Goal: Task Accomplishment & Management: Complete application form

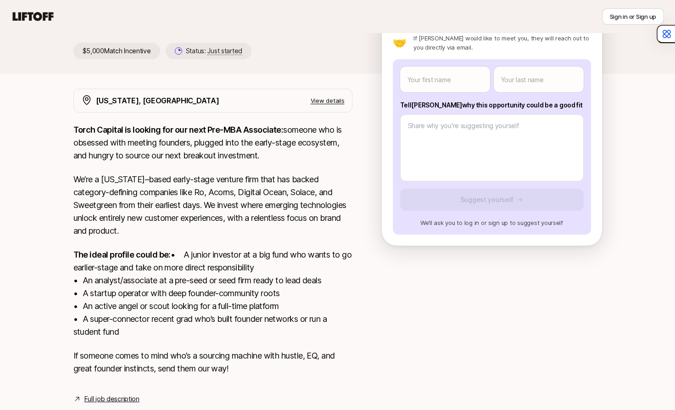
scroll to position [40, 0]
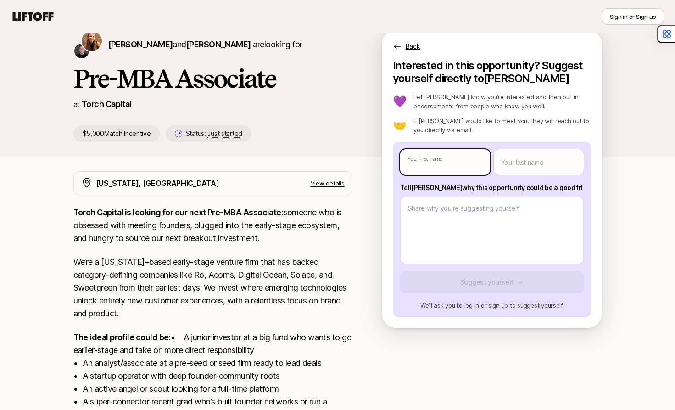
type textarea "x"
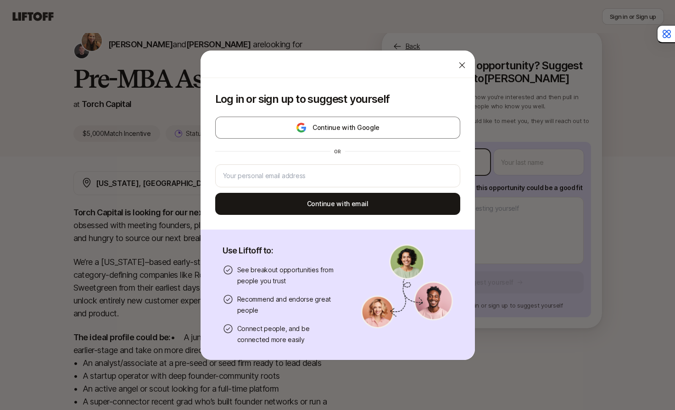
click at [433, 164] on body "New to Liftoff? See how it works Sign in or Sign up Sign in or Sign up [PERSON_…" at bounding box center [337, 165] width 675 height 410
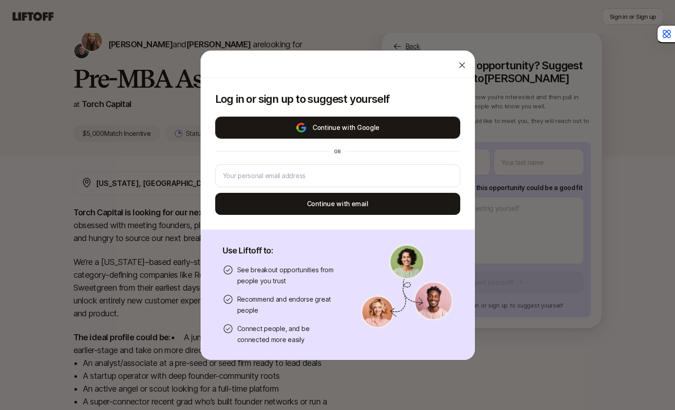
click at [384, 126] on button "Continue with Google" at bounding box center [337, 128] width 245 height 22
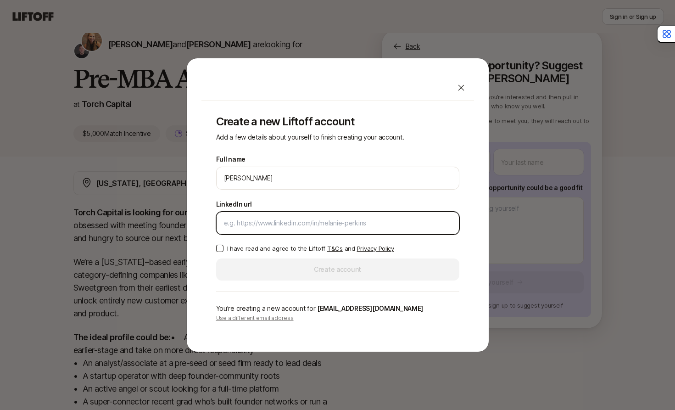
paste input "[URL][DOMAIN_NAME]"
type input "[URL][DOMAIN_NAME]"
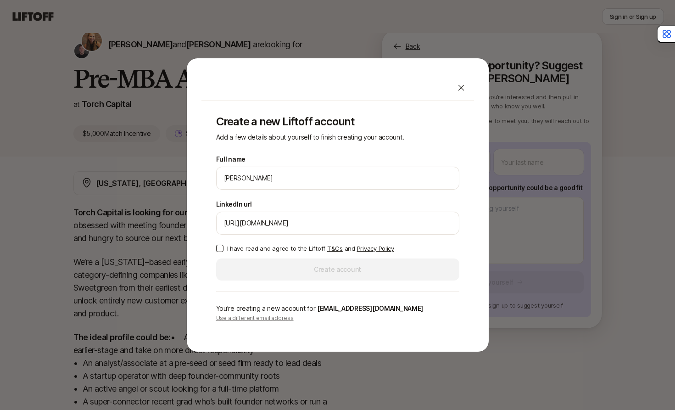
click at [273, 249] on p "I have read and agree to the Liftoff T&Cs and Privacy Policy" at bounding box center [310, 248] width 167 height 9
click at [224, 249] on button "I have read and agree to the Liftoff T&Cs and Privacy Policy" at bounding box center [219, 248] width 7 height 7
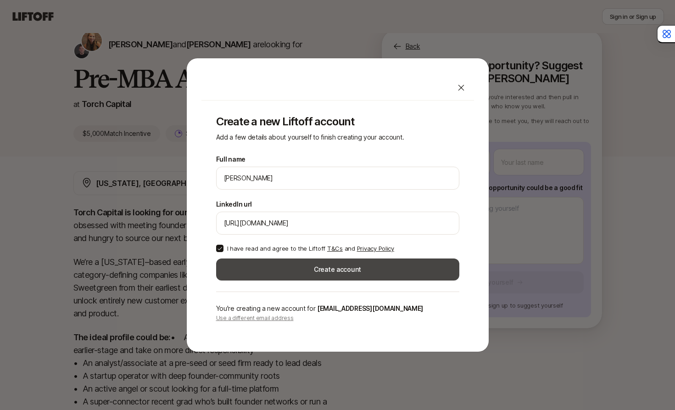
click at [280, 269] on button "Create account" at bounding box center [337, 269] width 243 height 22
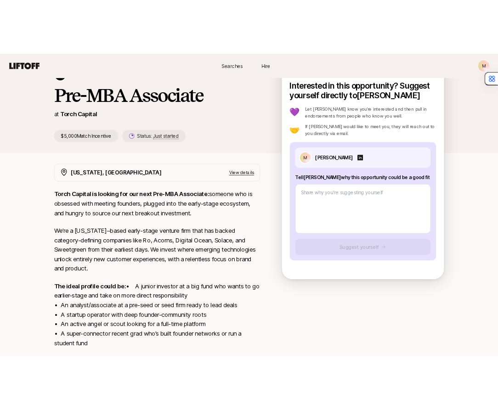
scroll to position [40, 0]
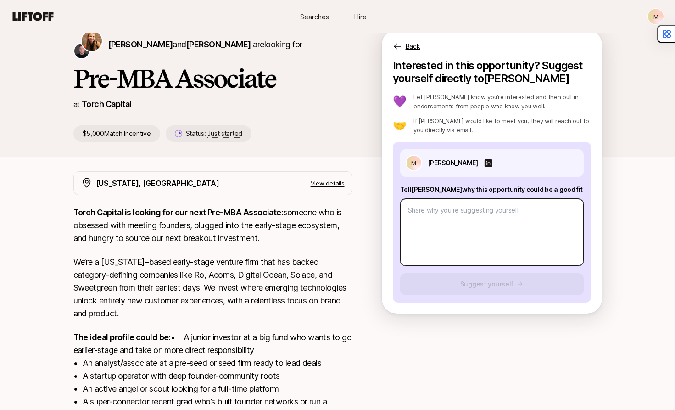
click at [443, 221] on textarea at bounding box center [492, 232] width 184 height 67
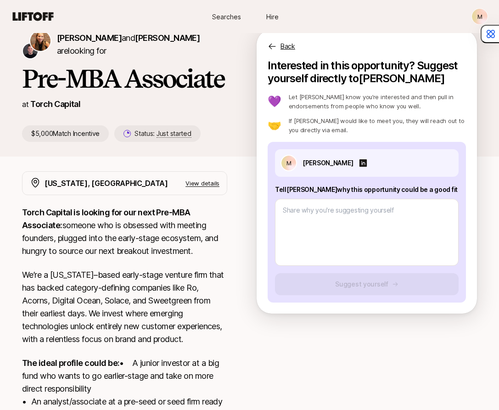
type textarea "x"
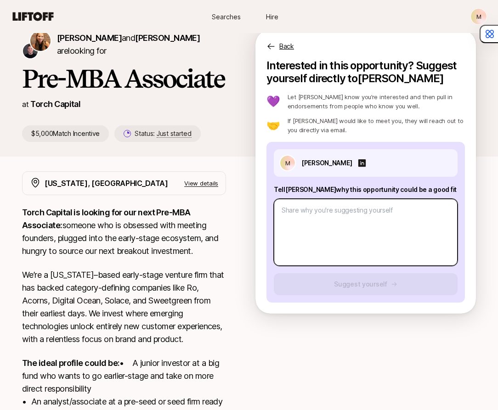
click at [309, 214] on textarea at bounding box center [366, 232] width 184 height 67
paste textarea "I’m excited about the opportunity to join the Torch team because it builds on m…"
type textarea "I’m excited about the opportunity to join the Torch team because it builds on m…"
type textarea "x"
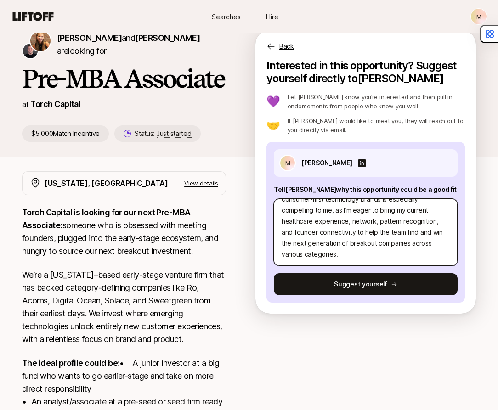
type textarea "I’m excited about the opportunity to join the Torch team because it builds on m…"
type textarea "x"
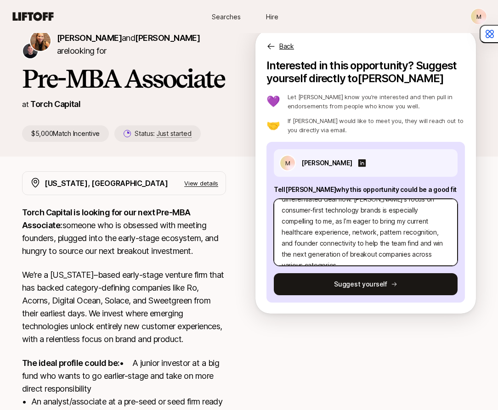
scroll to position [0, 0]
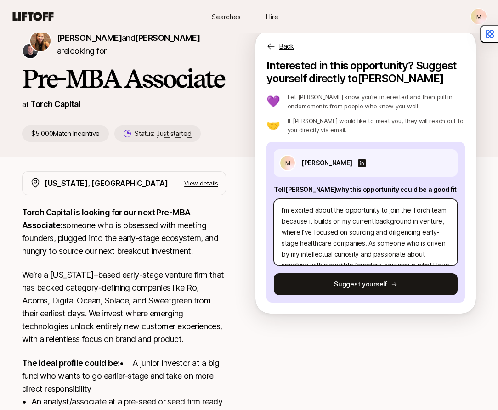
click at [338, 209] on textarea "I’m excited about the opportunity to join the Torch team because it builds on m…" at bounding box center [366, 232] width 184 height 67
click at [347, 210] on textarea "I’m excited about the opportunity to join the Torch team because it builds on m…" at bounding box center [366, 232] width 184 height 67
drag, startPoint x: 334, startPoint y: 210, endPoint x: 354, endPoint y: 231, distance: 28.6
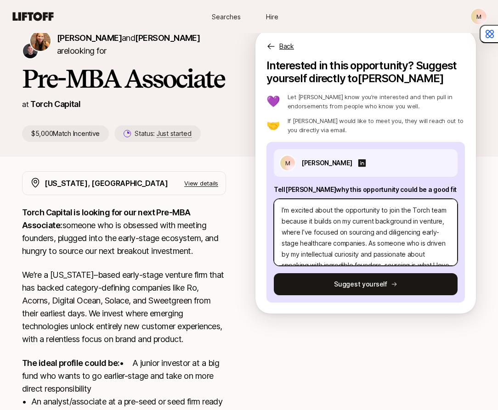
click at [354, 231] on textarea "I’m excited about the opportunity to join the Torch team because it builds on m…" at bounding box center [366, 232] width 184 height 67
click at [362, 231] on textarea "I’m excited about the opportunity to join the Torch team because it builds on m…" at bounding box center [366, 232] width 184 height 67
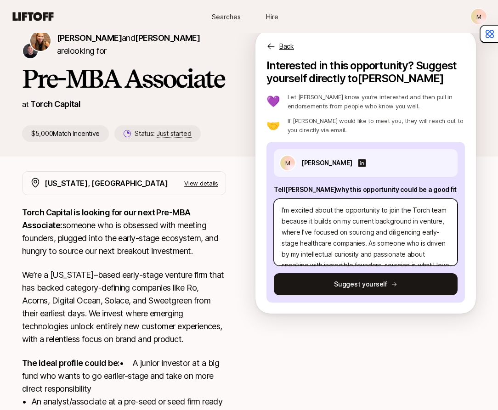
drag, startPoint x: 357, startPoint y: 222, endPoint x: 357, endPoint y: 239, distance: 17.4
click at [357, 239] on textarea "I’m excited about the opportunity to join the Torch team because it builds on m…" at bounding box center [366, 232] width 184 height 67
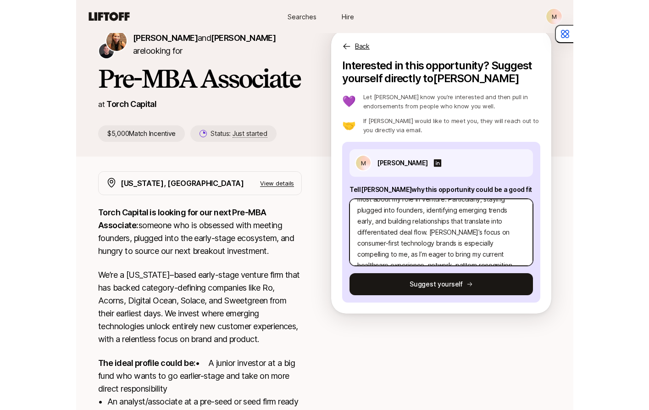
scroll to position [110, 0]
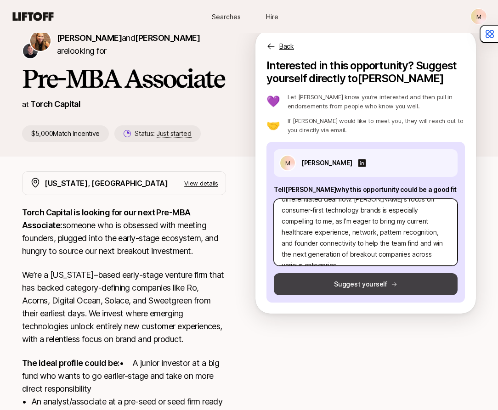
type textarea "I’m excited about the opportunity to join the Torch team because it builds on m…"
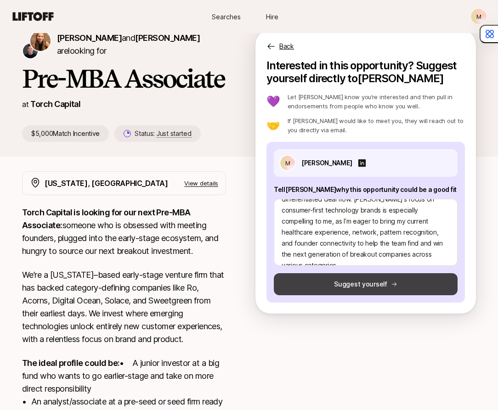
click at [364, 284] on button "Suggest yourself" at bounding box center [366, 284] width 184 height 22
type textarea "x"
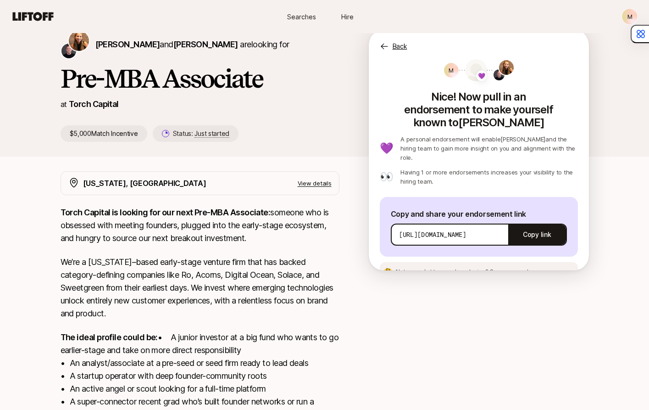
click at [171, 278] on p "We’re a [US_STATE]–based early-stage venture firm that has backed category-defi…" at bounding box center [200, 288] width 279 height 64
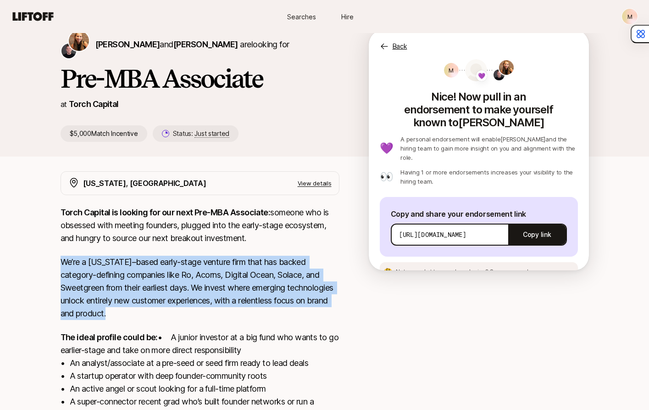
click at [171, 278] on p "We’re a [US_STATE]–based early-stage venture firm that has backed category-defi…" at bounding box center [200, 288] width 279 height 64
click at [185, 278] on p "We’re a [US_STATE]–based early-stage venture firm that has backed category-defi…" at bounding box center [200, 288] width 279 height 64
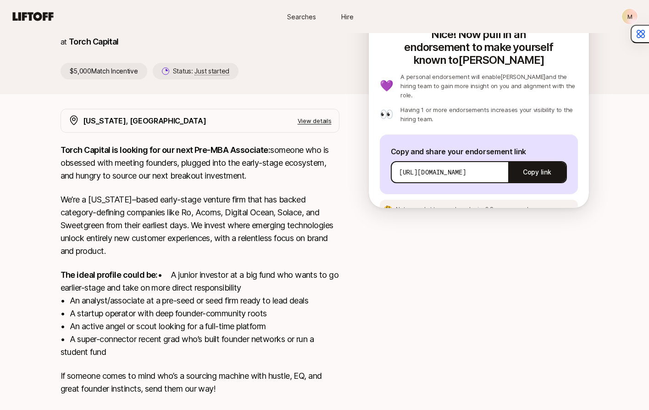
scroll to position [159, 0]
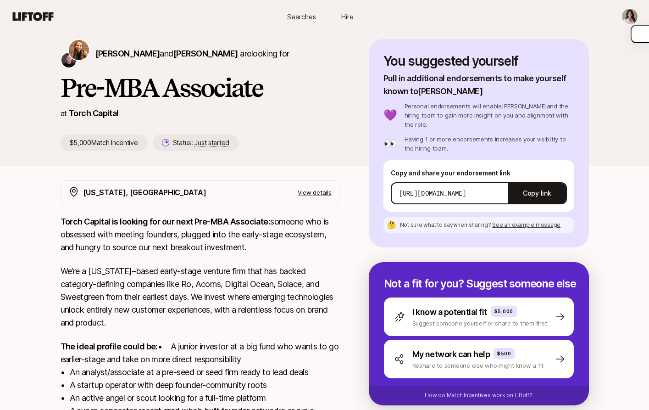
scroll to position [25, 0]
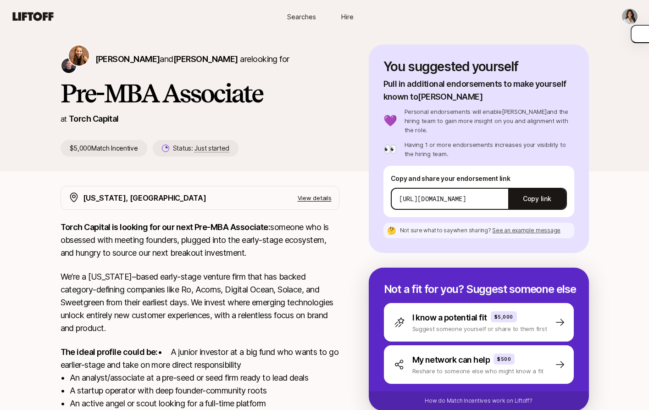
click at [310, 195] on p "View details" at bounding box center [315, 197] width 34 height 9
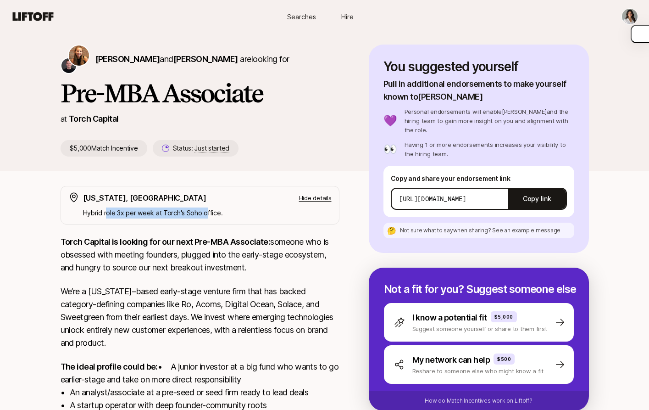
drag, startPoint x: 203, startPoint y: 212, endPoint x: 106, endPoint y: 211, distance: 96.8
click at [106, 211] on p "Hybrid role 3x per week at Torch's Soho office." at bounding box center [207, 212] width 249 height 11
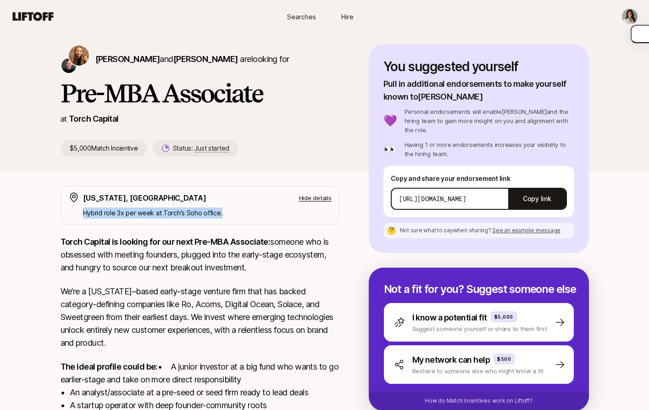
click at [114, 211] on p "Hybrid role 3x per week at Torch's Soho office." at bounding box center [207, 212] width 249 height 11
drag, startPoint x: 98, startPoint y: 211, endPoint x: 197, endPoint y: 213, distance: 98.7
click at [198, 213] on p "Hybrid role 3x per week at Torch's Soho office." at bounding box center [207, 212] width 249 height 11
click at [197, 213] on p "Hybrid role 3x per week at Torch's Soho office." at bounding box center [207, 212] width 249 height 11
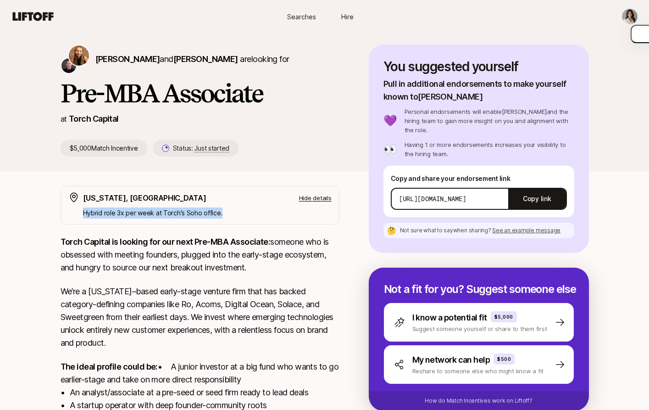
click at [197, 213] on p "Hybrid role 3x per week at Torch's Soho office." at bounding box center [207, 212] width 249 height 11
click at [211, 213] on p "Hybrid role 3x per week at Torch's Soho office." at bounding box center [207, 212] width 249 height 11
drag, startPoint x: 211, startPoint y: 213, endPoint x: 104, endPoint y: 213, distance: 106.9
click at [104, 213] on p "Hybrid role 3x per week at Torch's Soho office." at bounding box center [207, 212] width 249 height 11
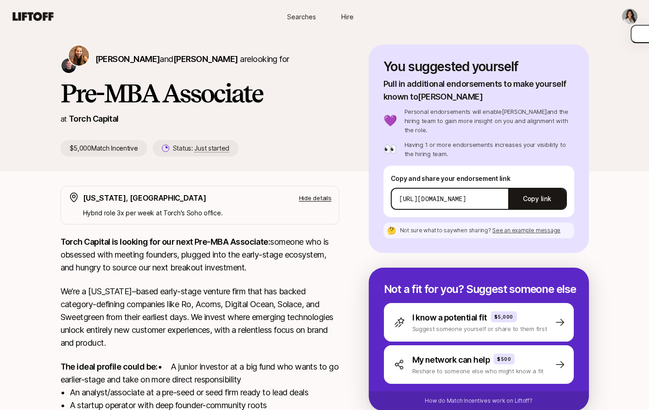
click at [435, 116] on p "Personal endorsements will enable Katie and the hiring team to gain more insigh…" at bounding box center [490, 121] width 170 height 28
click at [438, 117] on p "Personal endorsements will enable Katie and the hiring team to gain more insigh…" at bounding box center [490, 121] width 170 height 28
drag, startPoint x: 415, startPoint y: 110, endPoint x: 538, endPoint y: 122, distance: 124.0
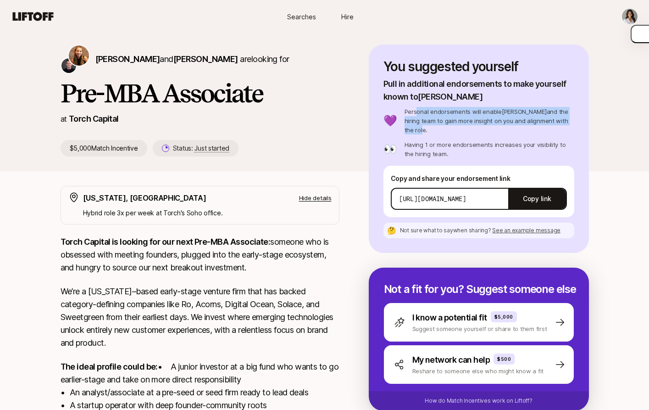
click at [538, 122] on p "Personal endorsements will enable Katie and the hiring team to gain more insigh…" at bounding box center [490, 121] width 170 height 28
click at [540, 122] on p "Personal endorsements will enable Katie and the hiring team to gain more insigh…" at bounding box center [490, 121] width 170 height 28
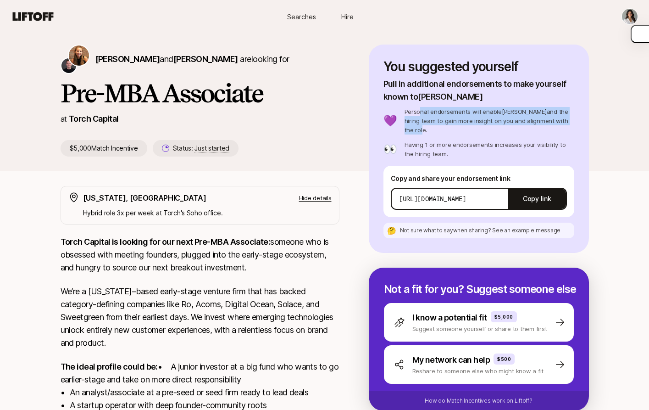
drag, startPoint x: 539, startPoint y: 119, endPoint x: 417, endPoint y: 109, distance: 122.0
click at [417, 109] on p "Personal endorsements will enable Katie and the hiring team to gain more insigh…" at bounding box center [490, 121] width 170 height 28
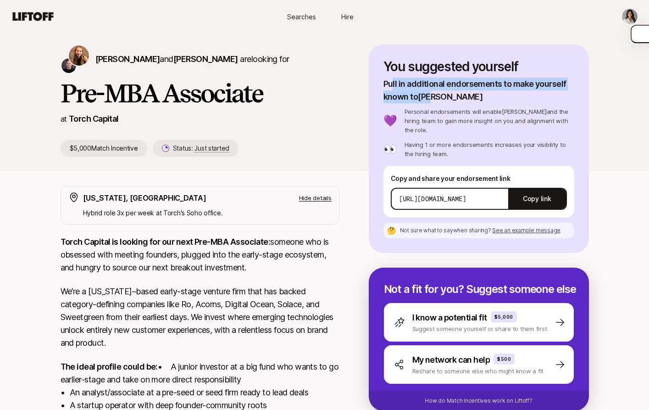
drag, startPoint x: 425, startPoint y: 97, endPoint x: 392, endPoint y: 85, distance: 36.0
click at [392, 85] on p "Pull in additional endorsements to make yourself known to Katie" at bounding box center [479, 91] width 191 height 26
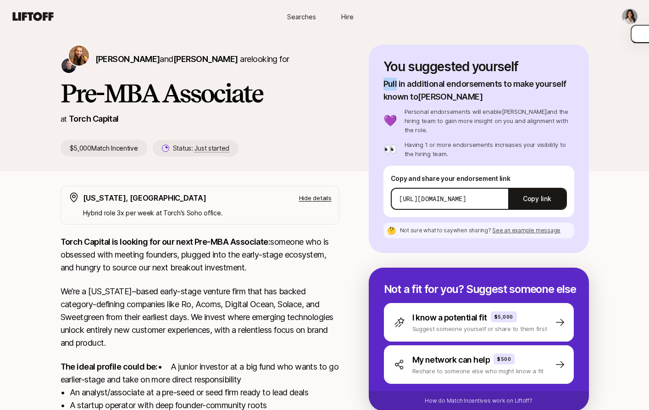
click at [392, 85] on p "Pull in additional endorsements to make yourself known to Katie" at bounding box center [479, 91] width 191 height 26
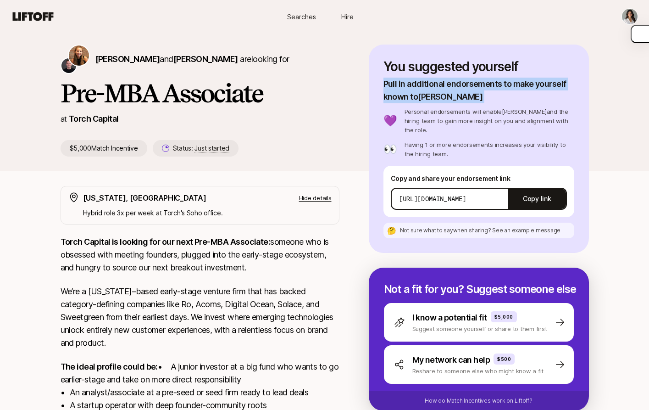
click at [392, 85] on p "Pull in additional endorsements to make yourself known to Katie" at bounding box center [479, 91] width 191 height 26
click at [401, 85] on p "Pull in additional endorsements to make yourself known to Katie" at bounding box center [479, 91] width 191 height 26
drag, startPoint x: 393, startPoint y: 85, endPoint x: 427, endPoint y: 96, distance: 35.7
click at [427, 96] on p "Pull in additional endorsements to make yourself known to Katie" at bounding box center [479, 91] width 191 height 26
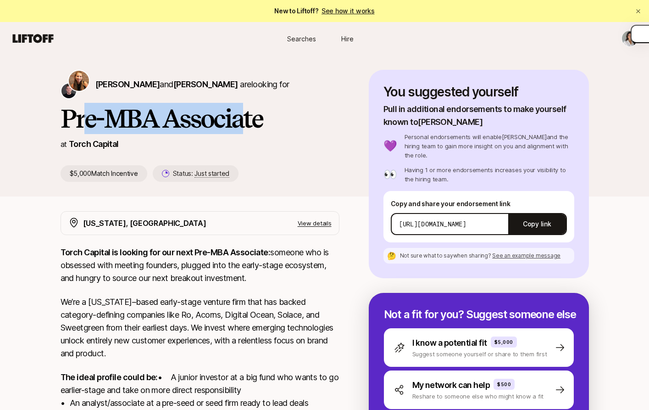
drag, startPoint x: 239, startPoint y: 119, endPoint x: 81, endPoint y: 123, distance: 157.9
click at [80, 123] on h1 "Pre-MBA Associate" at bounding box center [200, 119] width 279 height 28
click at [81, 123] on h1 "Pre-MBA Associate" at bounding box center [200, 119] width 279 height 28
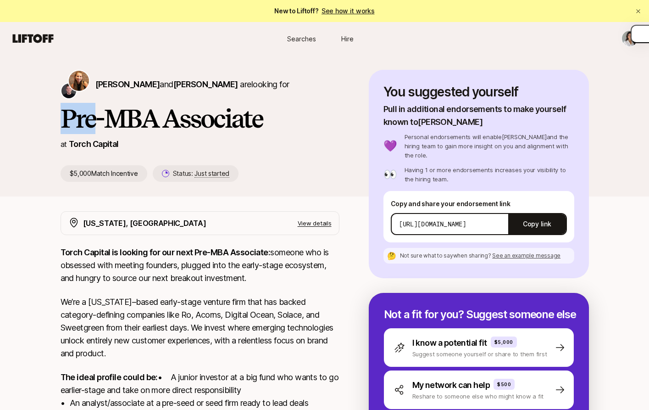
click at [81, 123] on h1 "Pre-MBA Associate" at bounding box center [200, 119] width 279 height 28
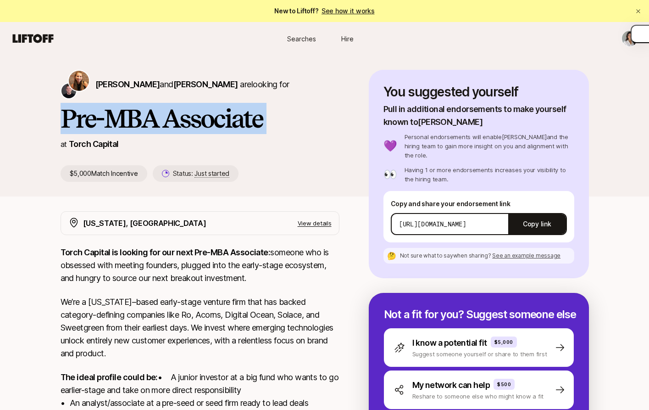
click at [81, 123] on h1 "Pre-MBA Associate" at bounding box center [200, 119] width 279 height 28
click at [90, 123] on h1 "Pre-MBA Associate" at bounding box center [200, 119] width 279 height 28
drag, startPoint x: 78, startPoint y: 123, endPoint x: 244, endPoint y: 119, distance: 166.2
click at [244, 119] on h1 "Pre-MBA Associate" at bounding box center [200, 119] width 279 height 28
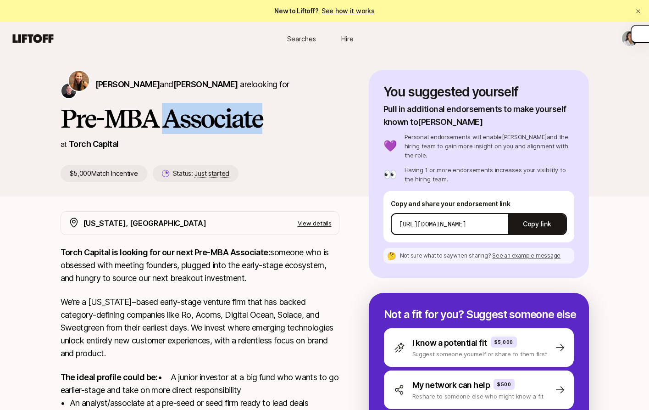
click at [244, 119] on h1 "Pre-MBA Associate" at bounding box center [200, 119] width 279 height 28
click at [251, 119] on h1 "Pre-MBA Associate" at bounding box center [200, 119] width 279 height 28
drag, startPoint x: 252, startPoint y: 120, endPoint x: 80, endPoint y: 123, distance: 172.1
click at [80, 123] on h1 "Pre-MBA Associate" at bounding box center [200, 119] width 279 height 28
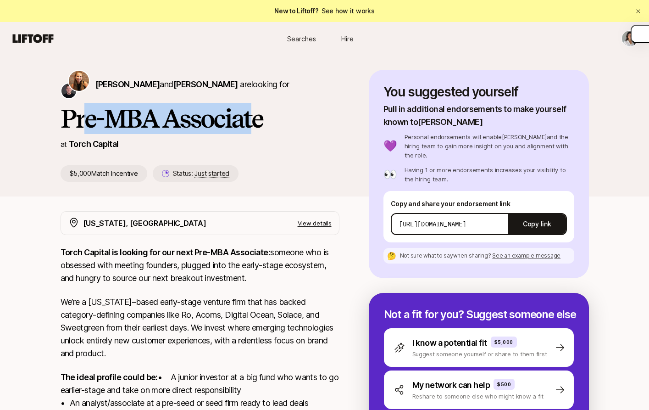
click at [80, 123] on h1 "Pre-MBA Associate" at bounding box center [200, 119] width 279 height 28
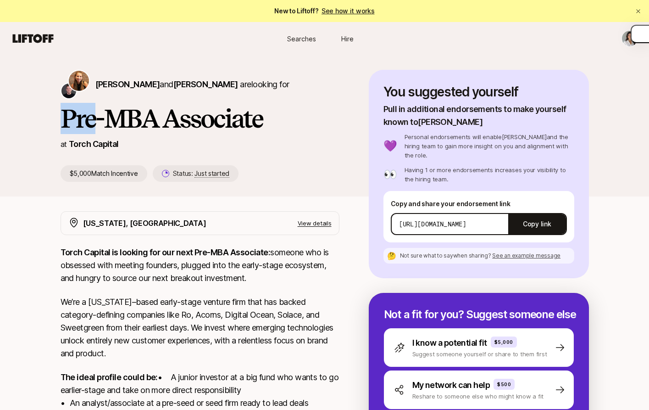
click at [80, 123] on h1 "Pre-MBA Associate" at bounding box center [200, 119] width 279 height 28
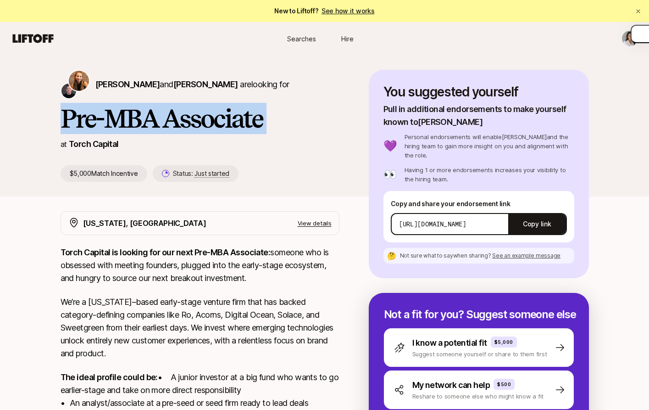
click at [80, 123] on h1 "Pre-MBA Associate" at bounding box center [200, 119] width 279 height 28
click at [87, 123] on h1 "Pre-MBA Associate" at bounding box center [200, 119] width 279 height 28
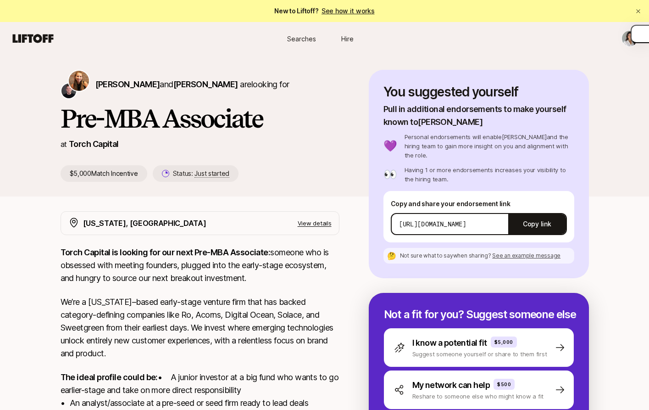
click at [421, 146] on p "Personal endorsements will enable Katie and the hiring team to gain more insigh…" at bounding box center [490, 146] width 170 height 28
click at [427, 146] on p "Personal endorsements will enable Katie and the hiring team to gain more insigh…" at bounding box center [490, 146] width 170 height 28
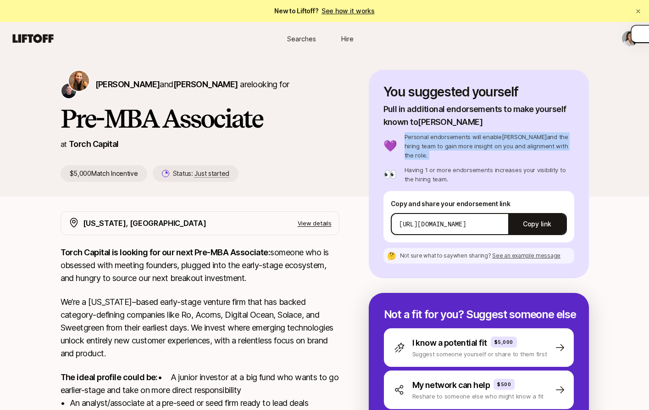
click at [427, 146] on p "Personal endorsements will enable Katie and the hiring team to gain more insigh…" at bounding box center [490, 146] width 170 height 28
click at [430, 146] on p "Personal endorsements will enable Katie and the hiring team to gain more insigh…" at bounding box center [490, 146] width 170 height 28
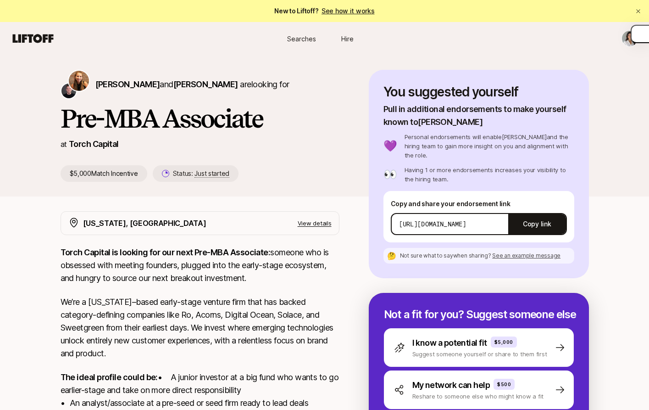
click at [419, 142] on p "Personal endorsements will enable Katie and the hiring team to gain more insigh…" at bounding box center [490, 146] width 170 height 28
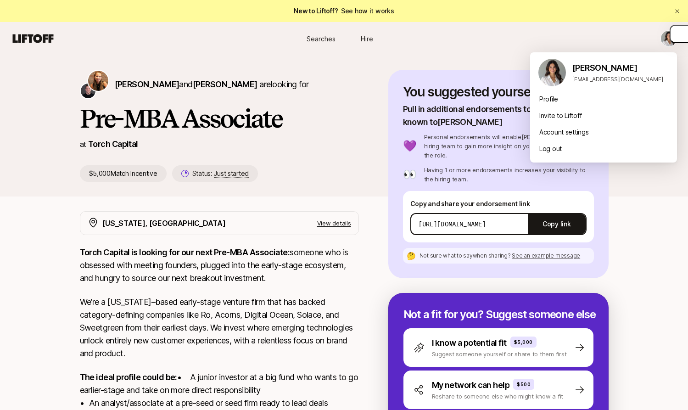
click at [649, 40] on html "New to Liftoff? See how it works Searches Hire Searches Hire Katie Reiner and C…" at bounding box center [344, 205] width 688 height 410
click at [571, 43] on html "New to Liftoff? See how it works Searches Hire Searches Hire Katie Reiner and C…" at bounding box center [344, 205] width 688 height 410
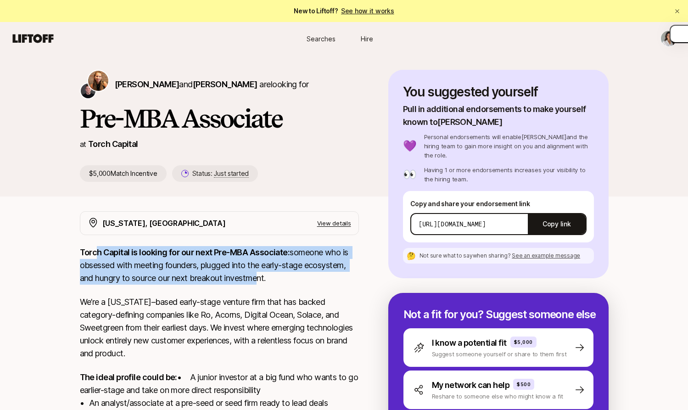
drag, startPoint x: 256, startPoint y: 279, endPoint x: 95, endPoint y: 253, distance: 162.2
click at [95, 253] on p "Torch Capital is looking for our next Pre-MBA Associate: someone who is obsesse…" at bounding box center [219, 265] width 279 height 39
click at [95, 253] on strong "Torch Capital is looking for our next Pre-MBA Associate:" at bounding box center [185, 252] width 210 height 10
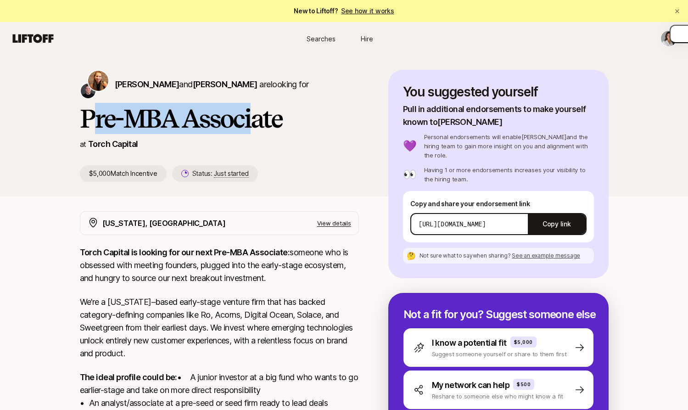
drag, startPoint x: 99, startPoint y: 124, endPoint x: 250, endPoint y: 126, distance: 151.5
click at [250, 126] on h1 "Pre-MBA Associate" at bounding box center [219, 119] width 279 height 28
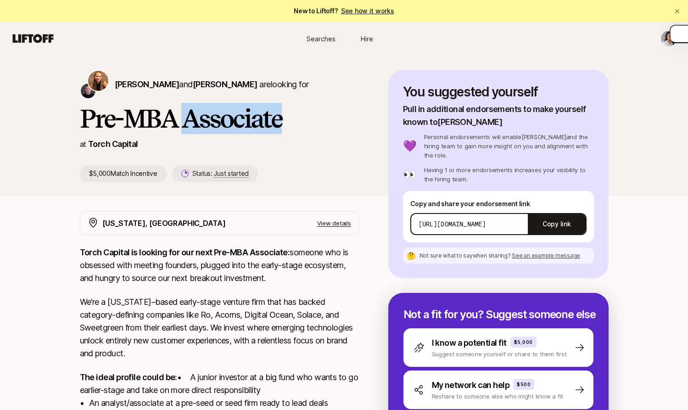
click at [250, 126] on h1 "Pre-MBA Associate" at bounding box center [219, 119] width 279 height 28
click at [257, 126] on h1 "Pre-MBA Associate" at bounding box center [219, 119] width 279 height 28
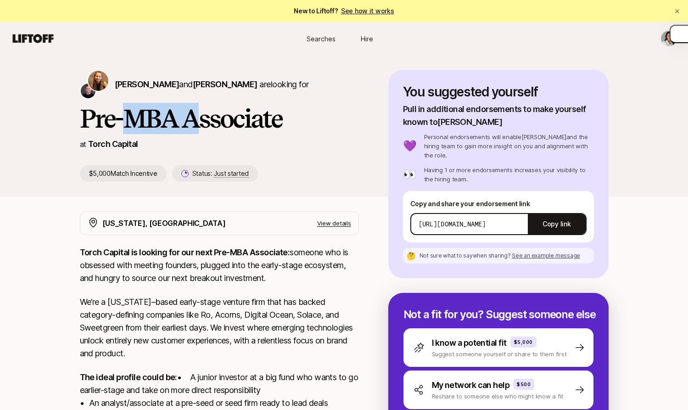
drag, startPoint x: 174, startPoint y: 126, endPoint x: 128, endPoint y: 126, distance: 46.4
click at [128, 126] on h1 "Pre-MBA Associate" at bounding box center [219, 119] width 279 height 28
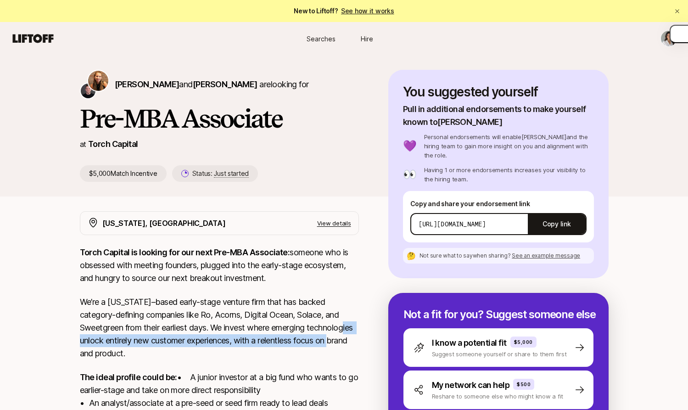
drag, startPoint x: 120, startPoint y: 350, endPoint x: 124, endPoint y: 334, distance: 16.1
click at [124, 334] on p "We’re a [US_STATE]–based early-stage venture firm that has backed category-defi…" at bounding box center [219, 328] width 279 height 64
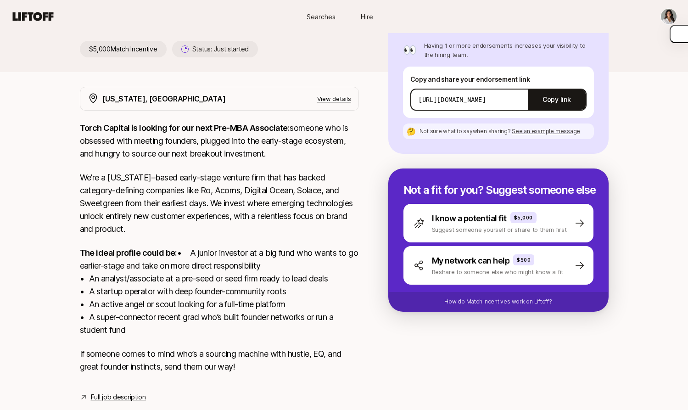
scroll to position [159, 0]
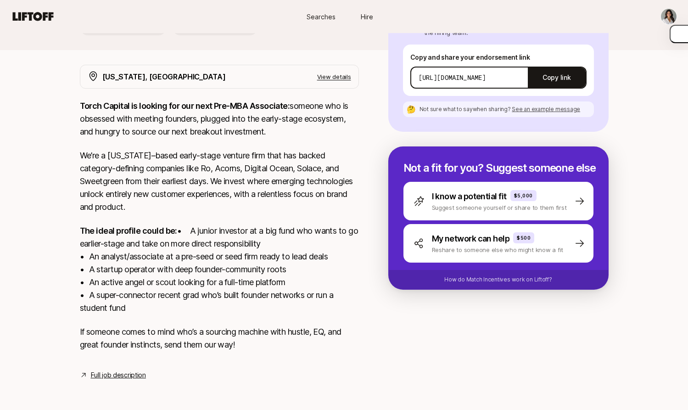
click at [123, 375] on link "Full job description" at bounding box center [118, 374] width 55 height 11
